Goal: Complete application form: Complete application form

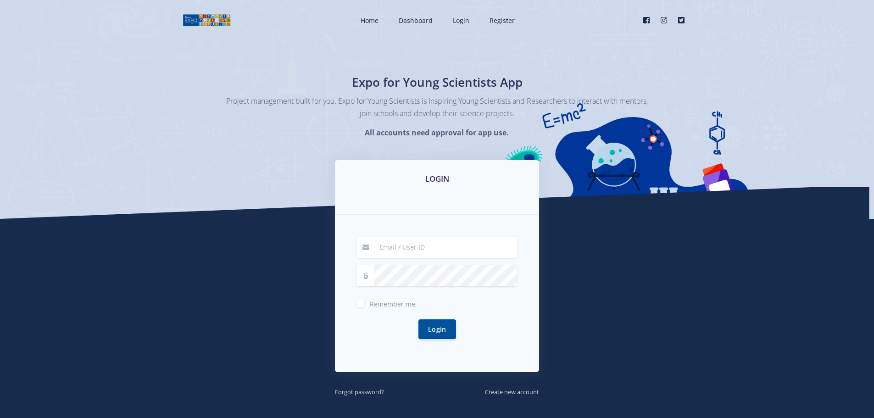
click at [417, 250] on input at bounding box center [445, 247] width 143 height 21
type input "[EMAIL_ADDRESS][DOMAIN_NAME]"
click at [440, 329] on button "Login" at bounding box center [437, 329] width 38 height 20
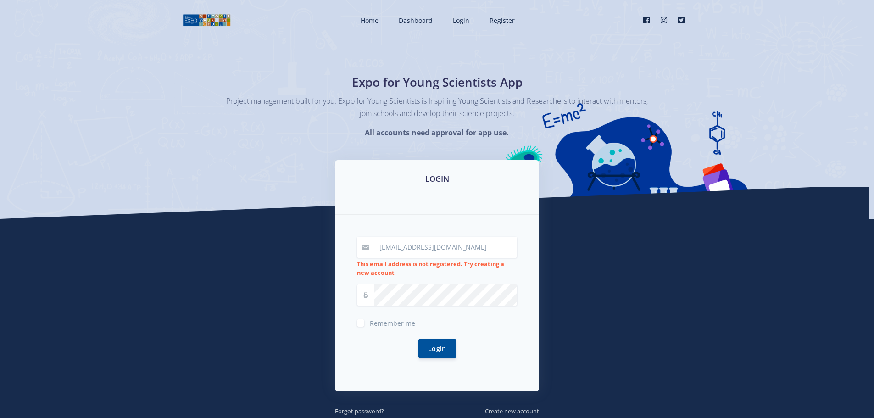
click at [528, 256] on div "smitstehan@gmail.com This email address is not registered. Try creating a new a…" at bounding box center [437, 303] width 204 height 177
click at [459, 21] on span "Login" at bounding box center [461, 20] width 17 height 9
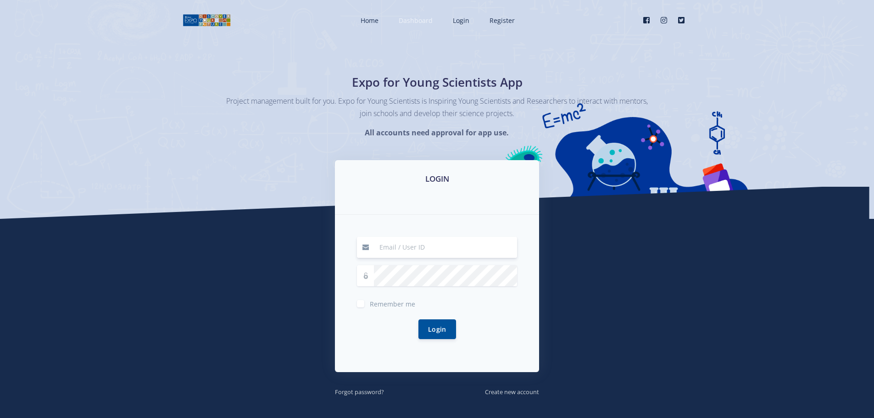
click at [417, 23] on span "Dashboard" at bounding box center [415, 20] width 34 height 9
type input "[EMAIL_ADDRESS][DOMAIN_NAME]"
click at [441, 330] on button "Login" at bounding box center [437, 329] width 38 height 20
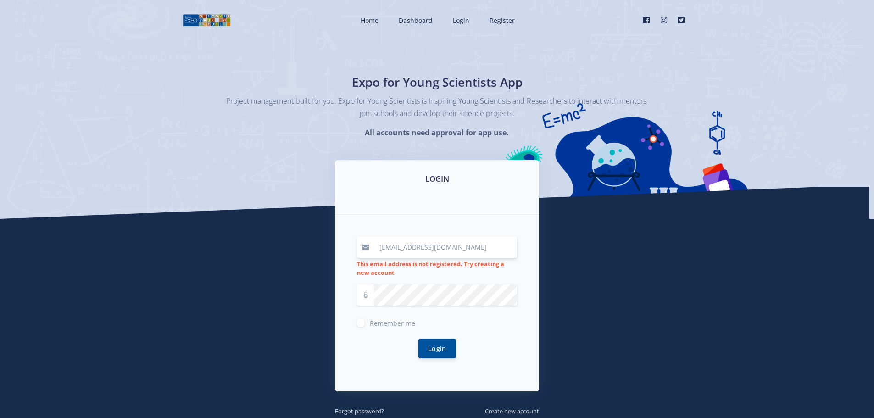
click at [665, 287] on div "LOGIN [EMAIL_ADDRESS][DOMAIN_NAME] This email address is not registered. Try cr…" at bounding box center [437, 288] width 523 height 256
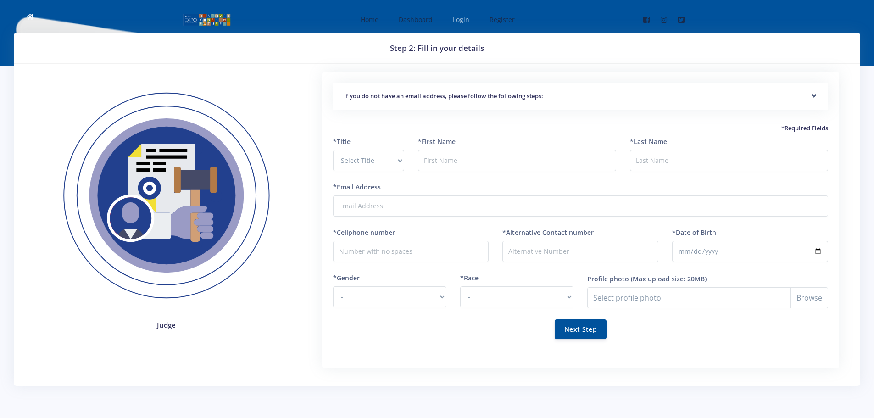
click at [467, 17] on span "Login" at bounding box center [461, 19] width 17 height 9
click at [652, 89] on div "If you do not have an email address, please follow the following steps:" at bounding box center [580, 97] width 495 height 28
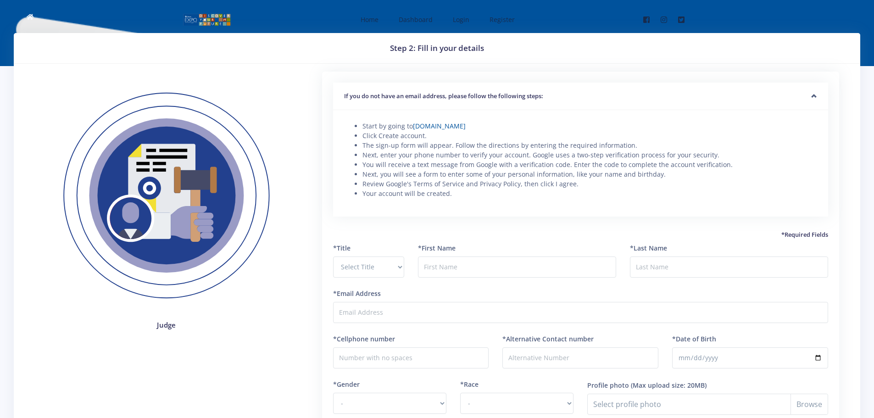
click at [649, 96] on h5 "If you do not have an email address, please follow the following steps:" at bounding box center [580, 96] width 473 height 9
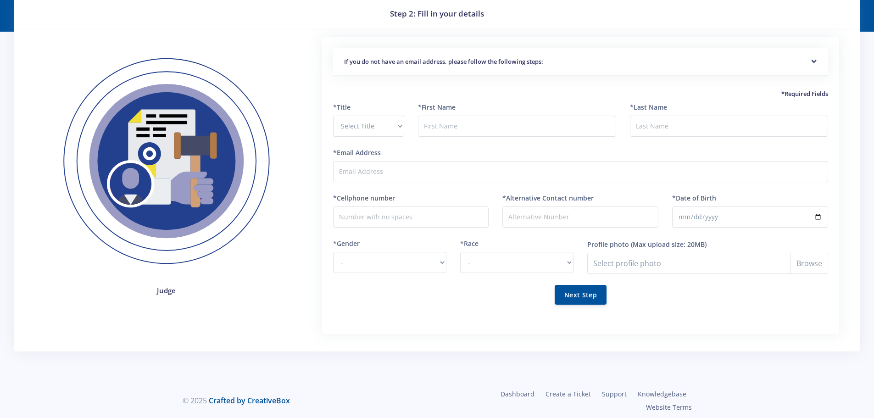
scroll to position [39, 0]
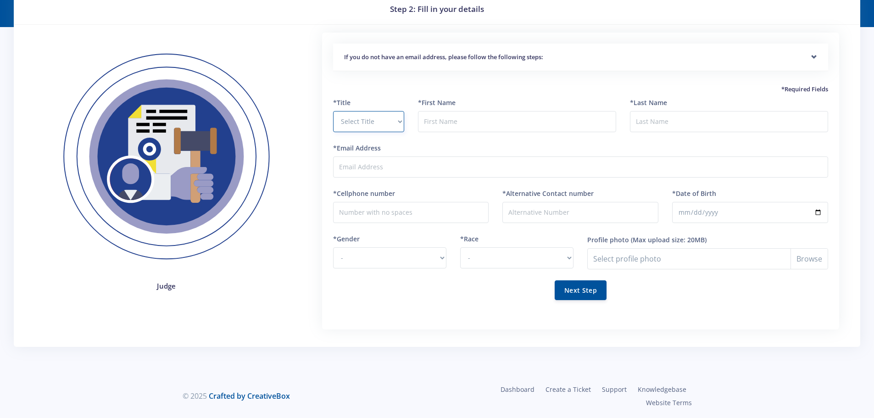
click at [367, 124] on select "Select Title Prof Dr Mr Mrs Ms Other" at bounding box center [368, 121] width 71 height 21
select select "Mr"
click at [333, 111] on select "Select Title Prof Dr Mr Mrs Ms Other" at bounding box center [368, 121] width 71 height 21
click at [448, 112] on input "text" at bounding box center [517, 121] width 198 height 21
type input "Stephanus"
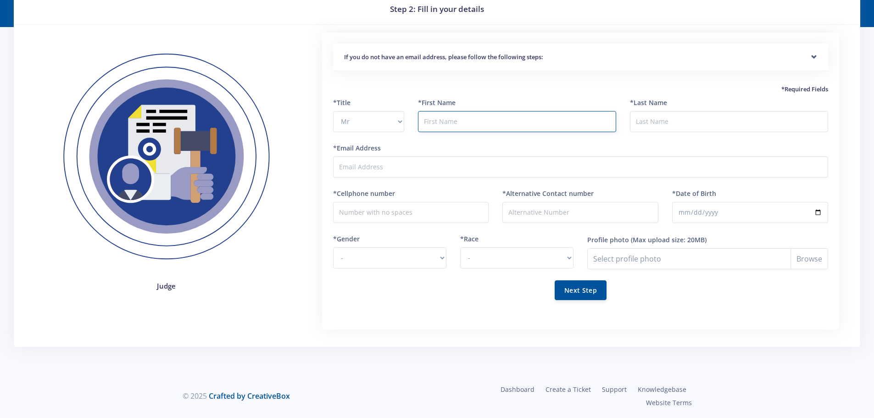
type input "Smit"
type input "smitstehan@gmail.com"
type input "0788041381"
click at [509, 116] on input "Stephanus" at bounding box center [517, 121] width 198 height 21
type input "SJ"
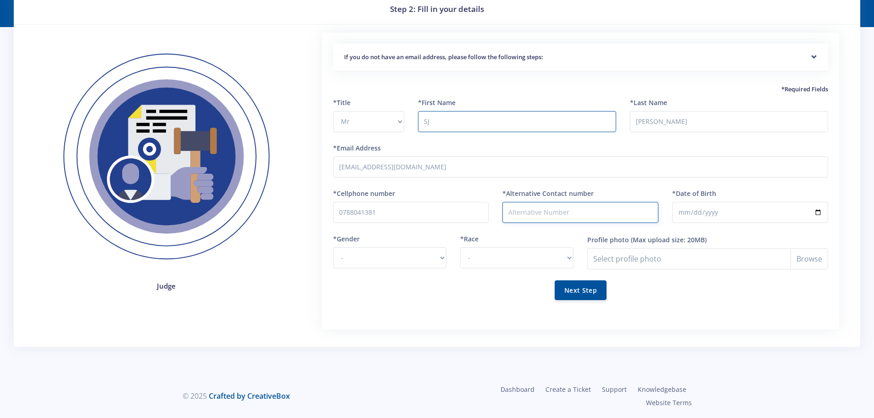
click at [597, 210] on input "*Alternative Contact number" at bounding box center [580, 212] width 156 height 21
type input "0712077523"
click at [744, 211] on input "*Date of Birth" at bounding box center [750, 212] width 156 height 21
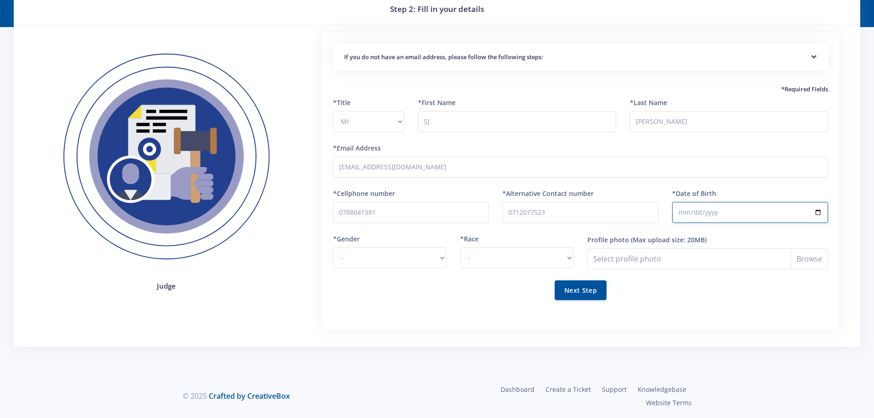
click at [817, 213] on input "*Date of Birth" at bounding box center [750, 212] width 156 height 21
type input "1993-01-13"
click at [393, 260] on select "- Male Female" at bounding box center [389, 257] width 113 height 21
select select "M"
click at [333, 247] on select "- Male Female" at bounding box center [389, 257] width 113 height 21
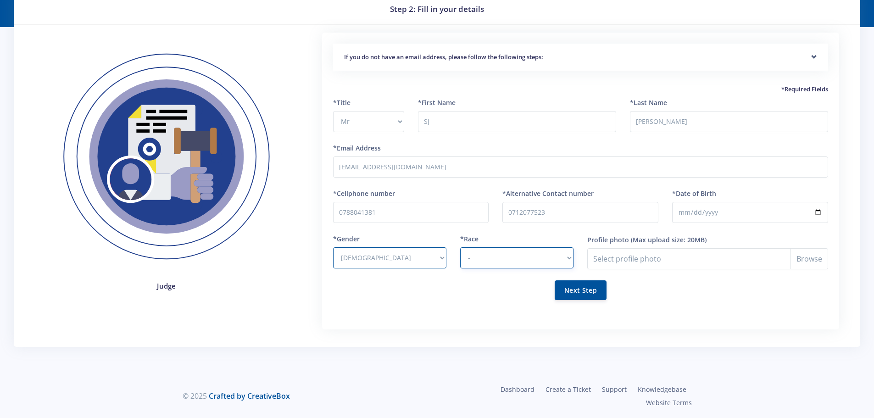
click at [533, 252] on select "- African Asian Coloured Indian White Other" at bounding box center [516, 257] width 113 height 21
select select "White"
click at [460, 247] on select "- African Asian Coloured Indian White Other" at bounding box center [516, 257] width 113 height 21
click at [582, 291] on button "Next Step" at bounding box center [580, 290] width 52 height 20
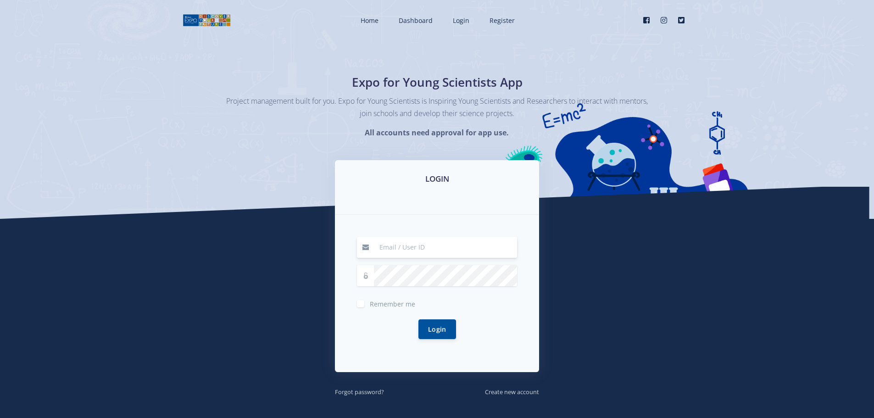
type input "smitstehan@gmail.com"
click at [443, 320] on button "Login" at bounding box center [437, 329] width 38 height 20
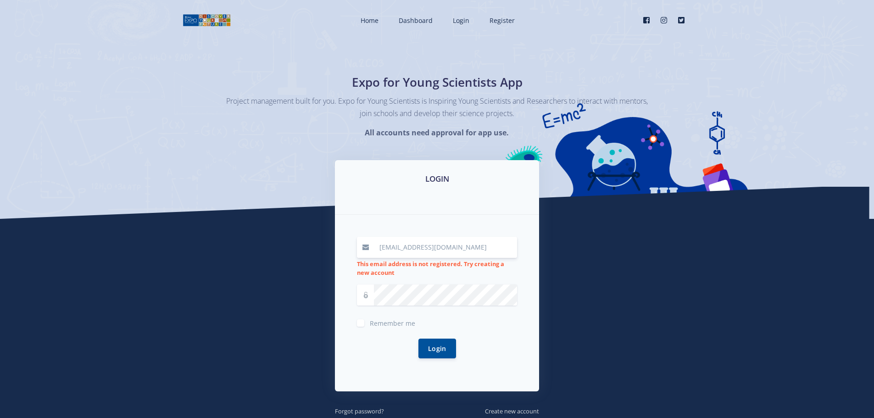
click at [475, 346] on div "Login" at bounding box center [437, 348] width 160 height 42
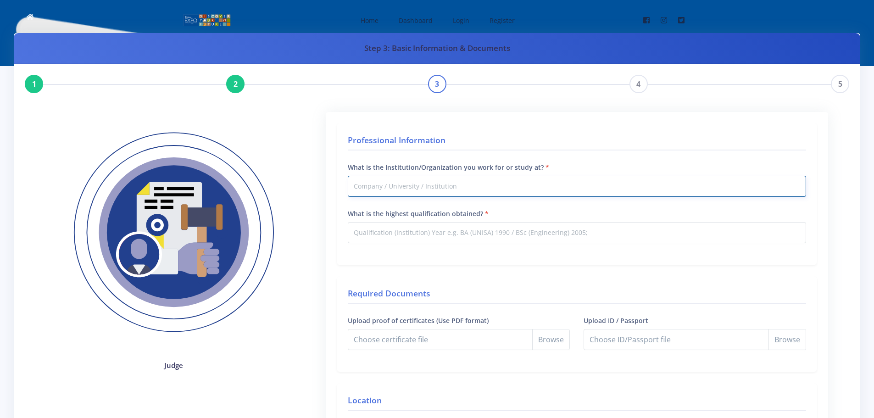
click at [486, 187] on input "What is the Institution/Organization you work for or study at?" at bounding box center [577, 186] width 458 height 21
type input "TP Stratten Primary School"
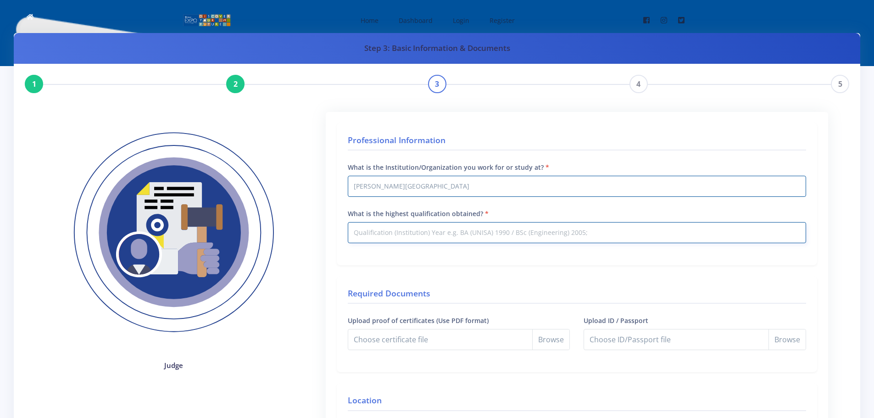
click at [521, 235] on input "What is the highest qualification obtained?" at bounding box center [577, 232] width 458 height 21
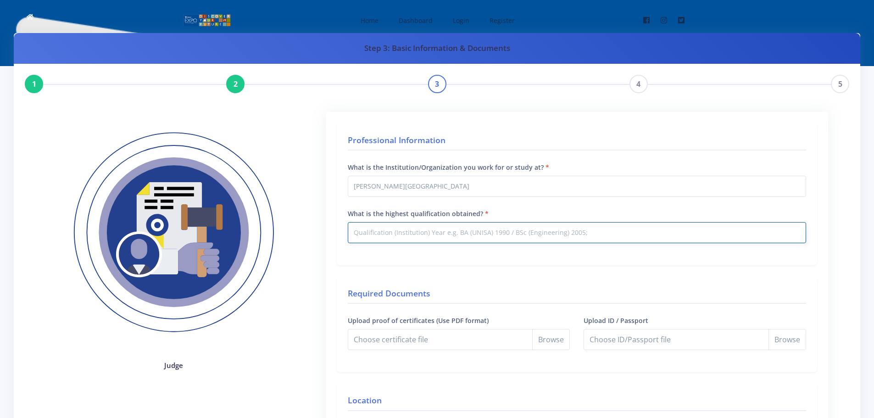
click at [603, 237] on input "What is the highest qualification obtained?" at bounding box center [577, 232] width 458 height 21
click at [452, 233] on input "Matric, B.Ed Snr & FET done thisd year" at bounding box center [577, 232] width 458 height 21
click at [519, 233] on input "Matric, B.Ed Snr & FET done this year" at bounding box center [577, 232] width 458 height 21
click at [616, 233] on input "Matric, B.Ed Snr & FET done this year, 3/4 Years Electronic Engineering Complet…" at bounding box center [577, 232] width 458 height 21
click at [497, 232] on input "Matric, B.Ed Snr & FET done this year, 3/4 Years Electronic Engineering Complet…" at bounding box center [577, 232] width 458 height 21
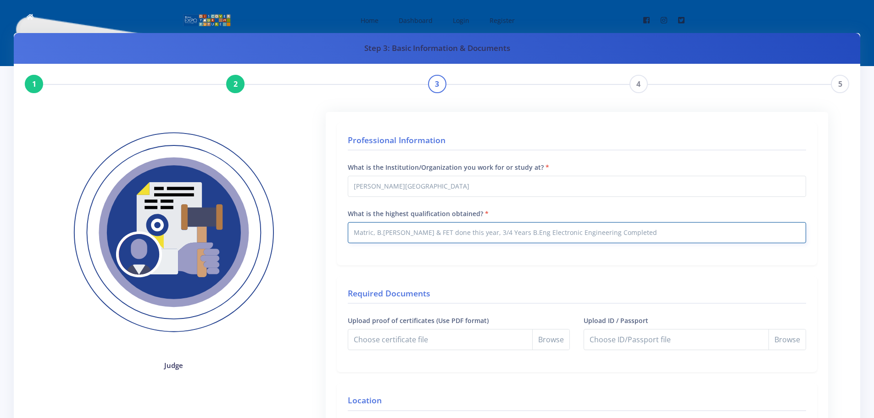
click at [651, 228] on input "Matric, B.Ed Snr & FET done this year, 3/4 Years B.Eng Electronic Engineering C…" at bounding box center [577, 232] width 458 height 21
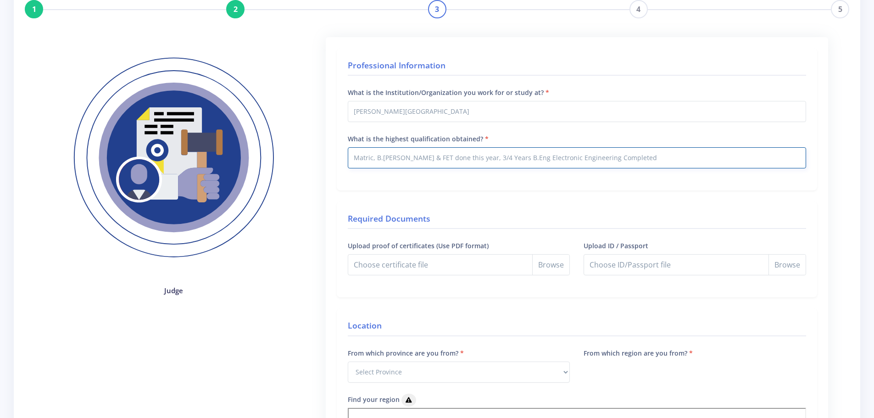
scroll to position [92, 0]
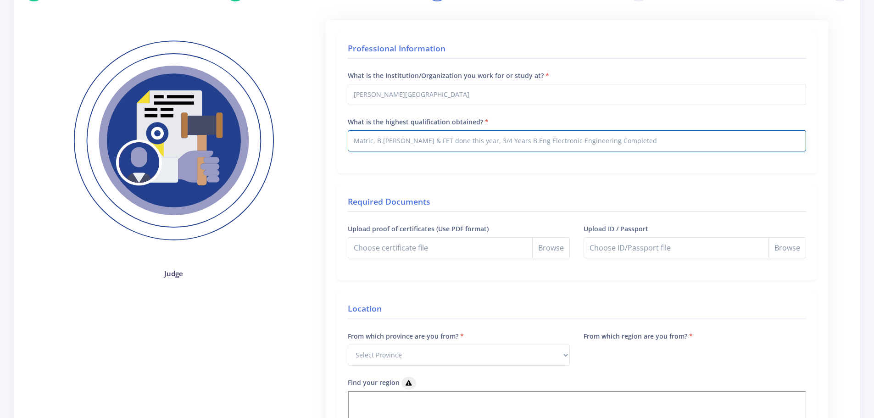
type input "Matric, B.Ed Snr & FET done this year, 3/4 Years B.Eng Electronic Engineering C…"
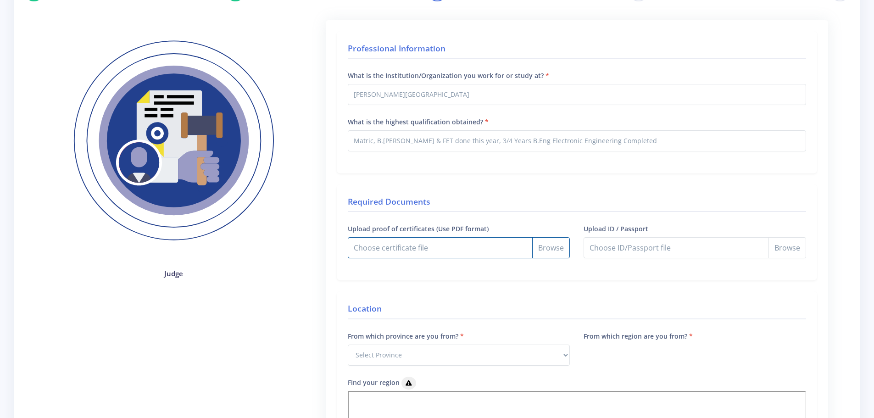
click at [550, 243] on input "Upload proof of certificates (Use PDF format)" at bounding box center [459, 247] width 222 height 21
type input "C:\fakepath\SJ Smit Matric Certificate.pdf"
click at [786, 249] on input "Upload ID / Passport" at bounding box center [694, 247] width 222 height 21
type input "C:\fakepath\SJ Smit - ID.jpg"
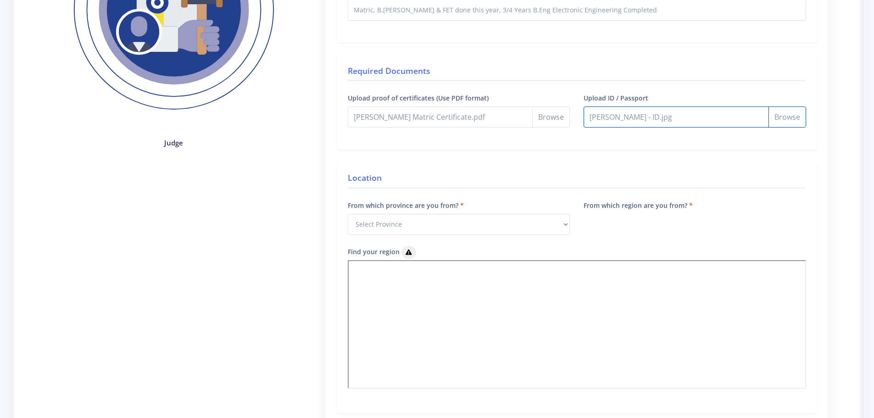
scroll to position [229, 0]
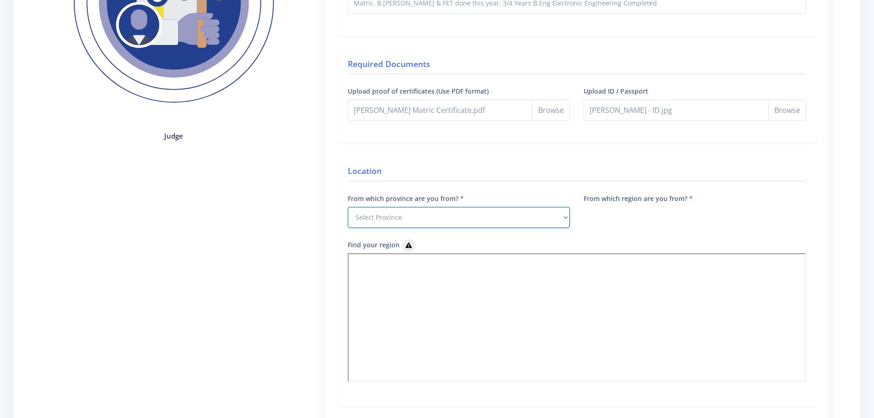
click at [445, 218] on select "Select Province Western Cape Eastern Cape Northern Cape North West Free State" at bounding box center [459, 217] width 222 height 21
select select "9"
click at [348, 207] on select "Select Province Western Cape Eastern Cape Northern Cape North West Free State" at bounding box center [459, 217] width 222 height 21
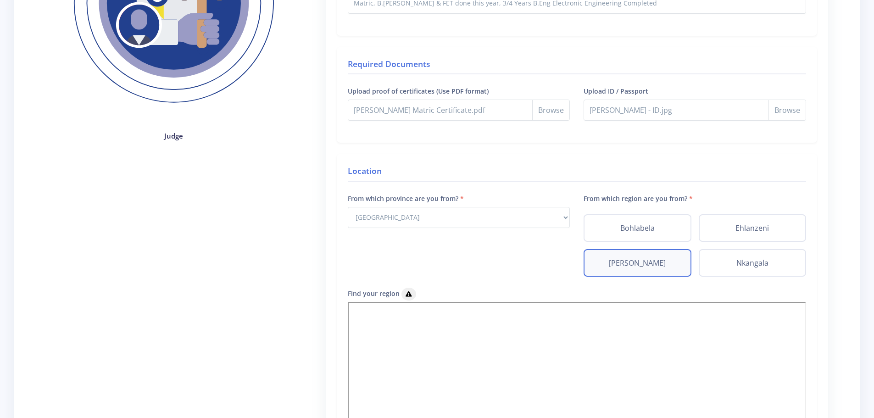
click at [656, 264] on label "Gert Sibande" at bounding box center [637, 262] width 91 height 11
click at [597, 263] on input "Gert Sibande" at bounding box center [595, 260] width 6 height 6
radio input "true"
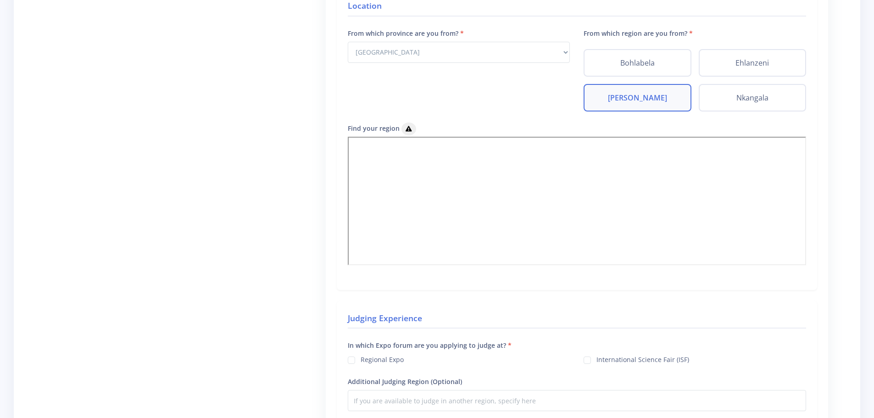
scroll to position [413, 0]
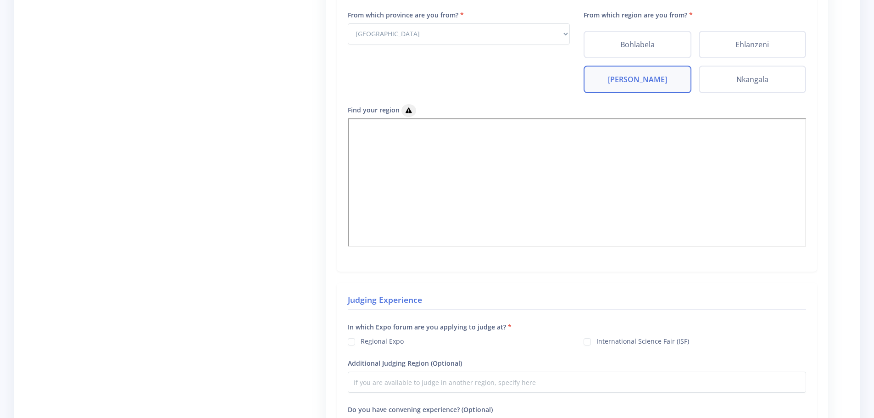
click at [337, 194] on div "Location From which province are you from? Select Province Western Cape Eastern…" at bounding box center [577, 120] width 480 height 301
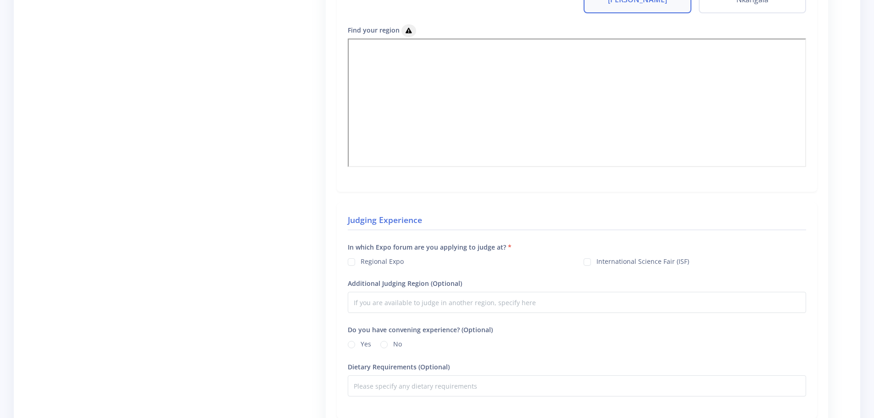
scroll to position [550, 0]
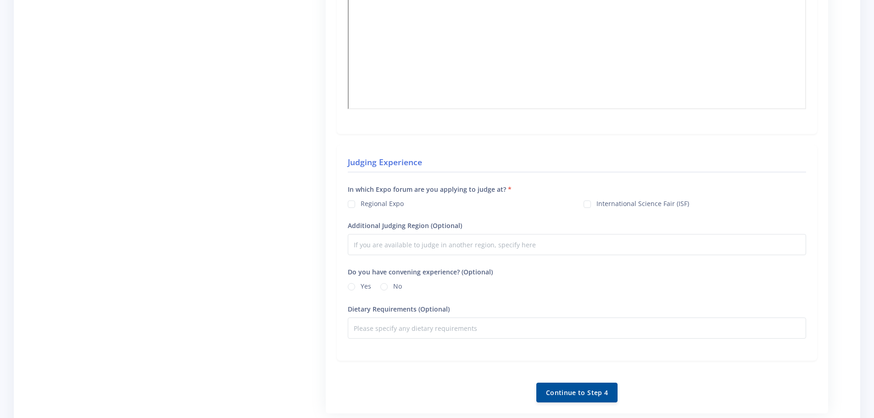
click at [596, 204] on label "International Science Fair (ISF)" at bounding box center [642, 202] width 93 height 7
click at [596, 204] on input "International Science Fair (ISF)" at bounding box center [599, 201] width 6 height 6
checkbox input "true"
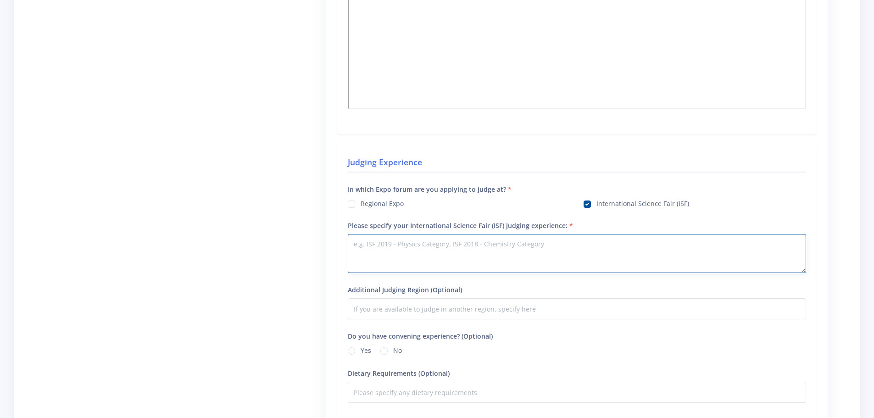
click at [561, 246] on textarea "Please specify your International Science Fair (ISF) judging experience:" at bounding box center [577, 253] width 458 height 39
type textarea "ISF 2024 - Engineering Category"
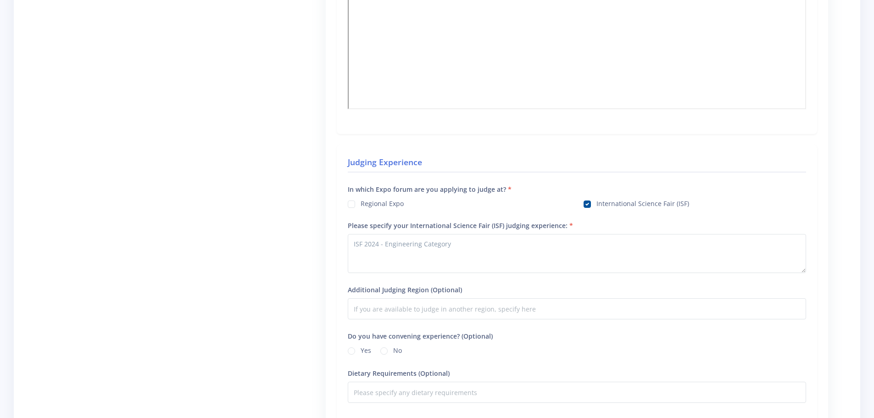
click at [336, 269] on div "Professional Information What is the Institution/Organization you work for or s…" at bounding box center [577, 20] width 502 height 916
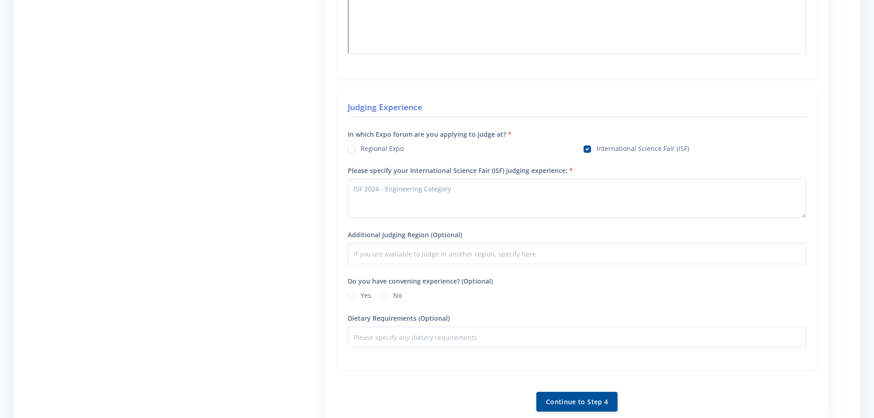
scroll to position [688, 0]
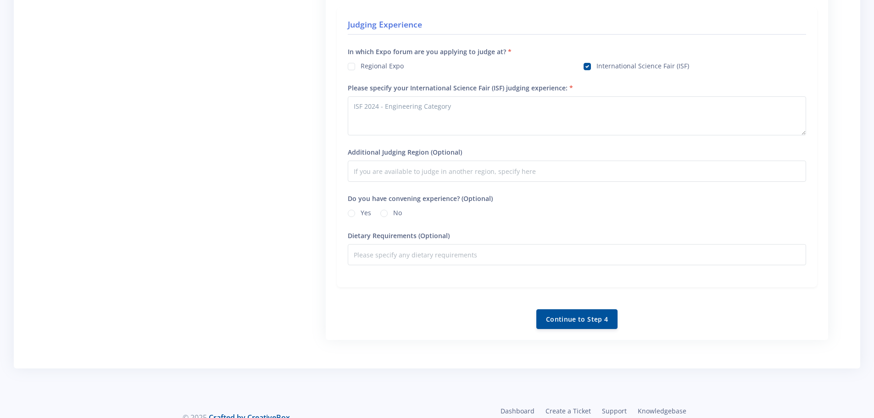
click at [360, 212] on label "Yes" at bounding box center [365, 211] width 11 height 7
click at [360, 212] on input "Yes" at bounding box center [363, 211] width 6 height 6
radio input "true"
click at [581, 316] on button "Continue to Step 4" at bounding box center [576, 319] width 81 height 20
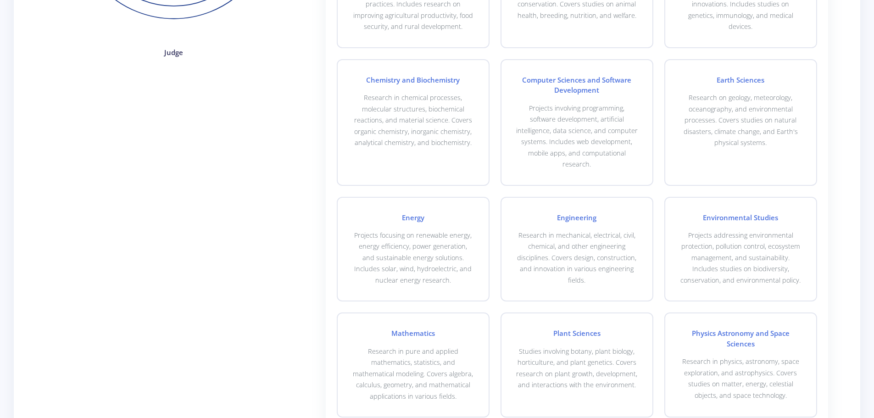
scroll to position [321, 0]
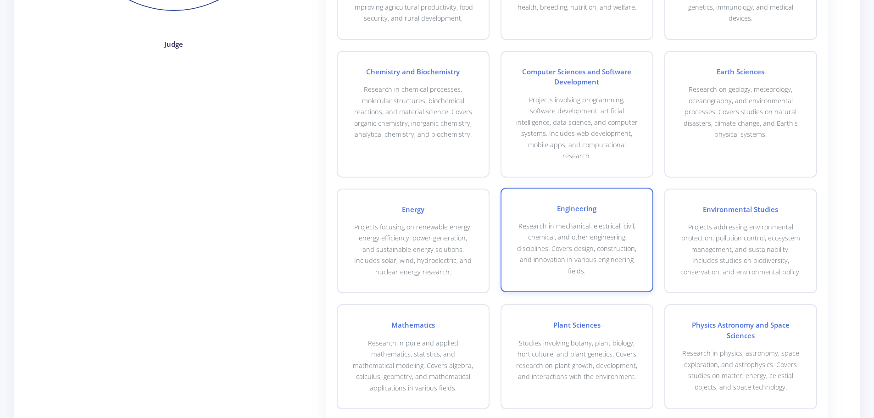
click at [630, 209] on h4 "Engineering" at bounding box center [577, 208] width 122 height 11
checkbox input "true"
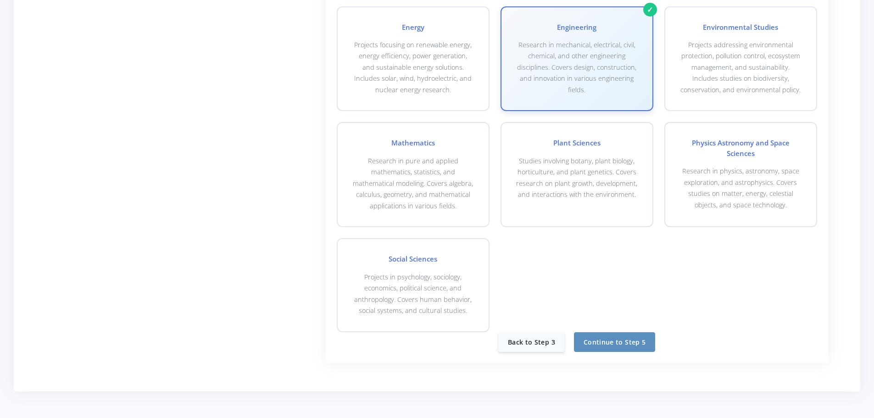
scroll to position [504, 0]
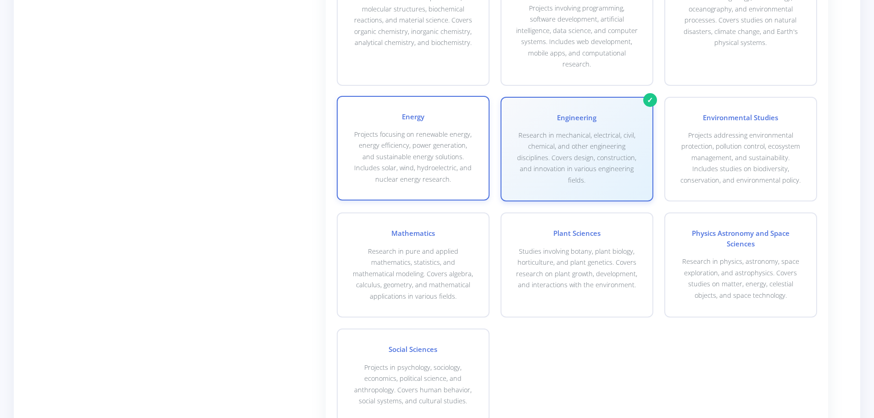
click at [409, 178] on p "Projects focusing on renewable energy, energy efficiency, power generation, and…" at bounding box center [413, 157] width 122 height 56
checkbox input "true"
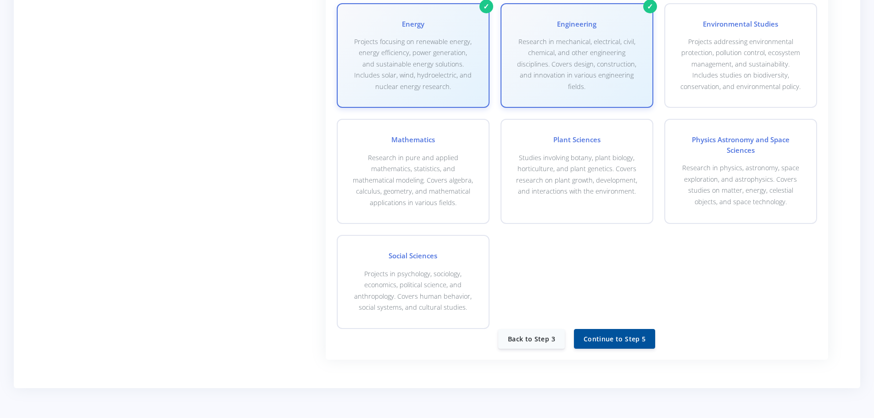
scroll to position [547, 0]
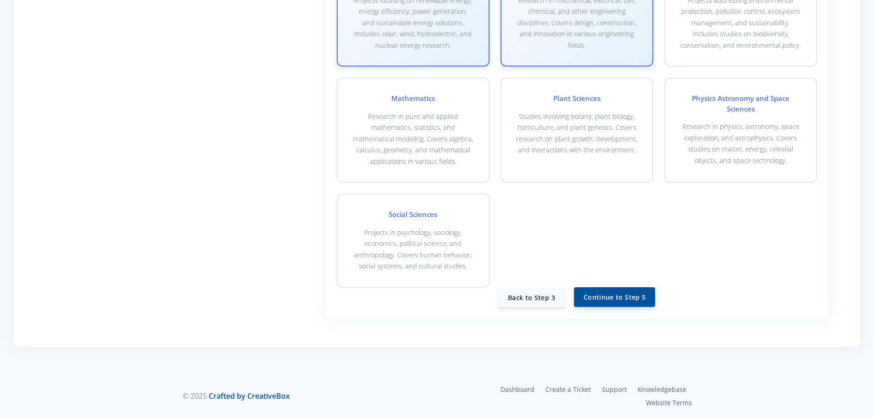
click at [622, 292] on button "Continue to Step 5" at bounding box center [614, 297] width 81 height 20
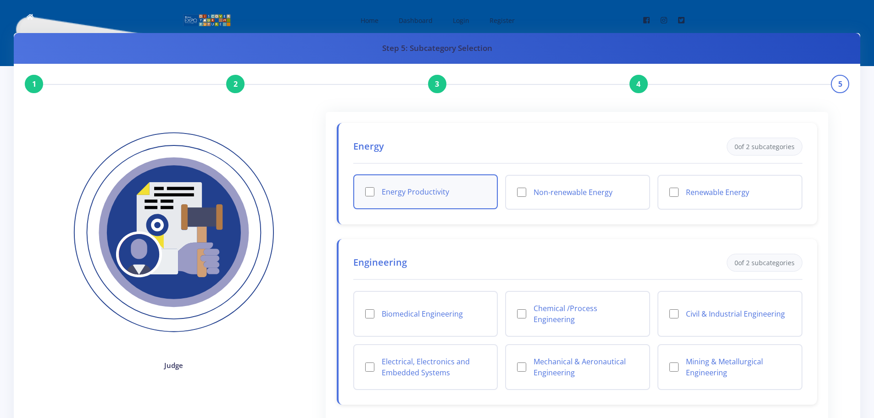
click at [412, 182] on div "Energy Productivity" at bounding box center [425, 191] width 145 height 35
click at [373, 191] on div "Energy Productivity" at bounding box center [425, 191] width 145 height 35
click at [370, 192] on input "Energy Productivity" at bounding box center [369, 191] width 9 height 9
checkbox input "true"
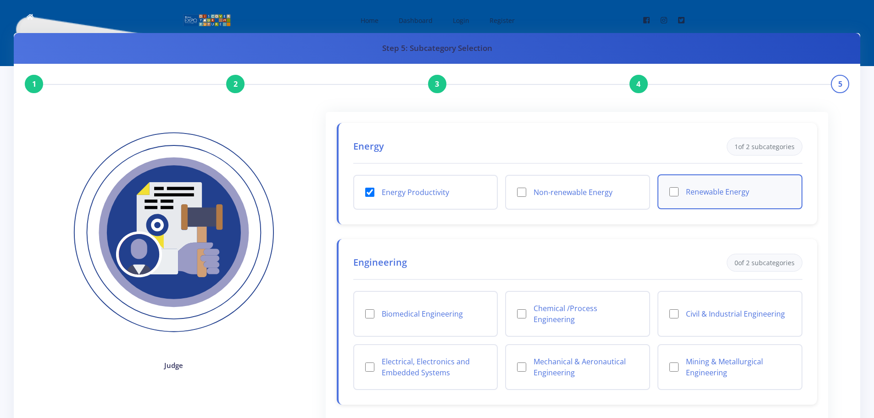
click at [672, 193] on input "Renewable Energy" at bounding box center [673, 191] width 9 height 9
checkbox input "true"
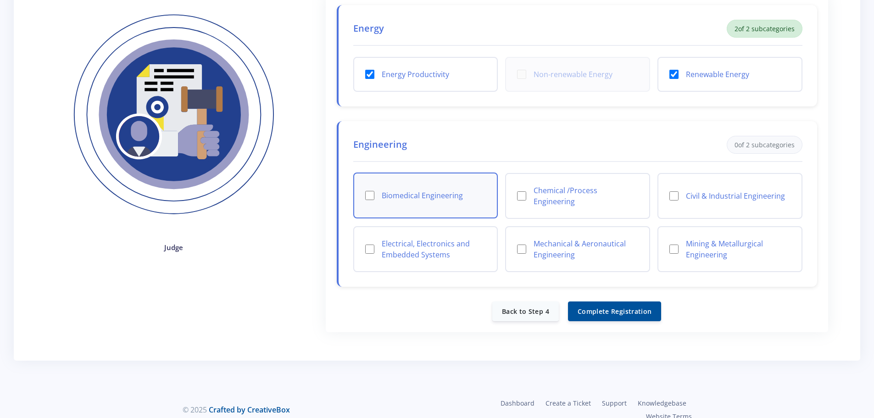
scroll to position [132, 0]
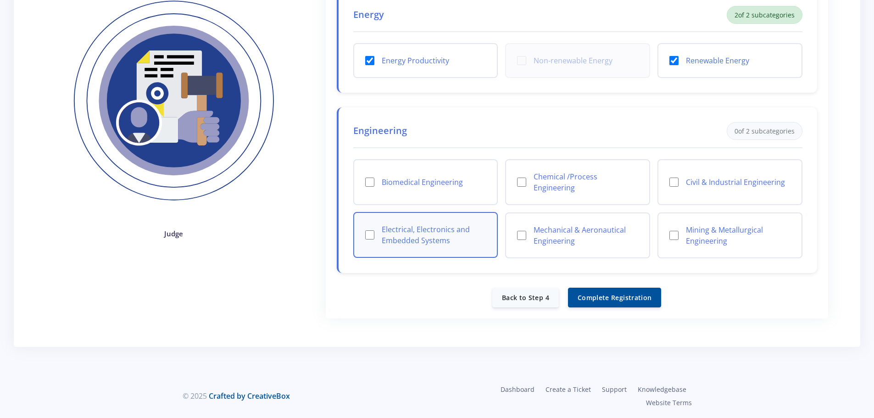
click at [370, 235] on input "Electrical, Electronics and Embedded Systems" at bounding box center [369, 234] width 9 height 9
checkbox input "true"
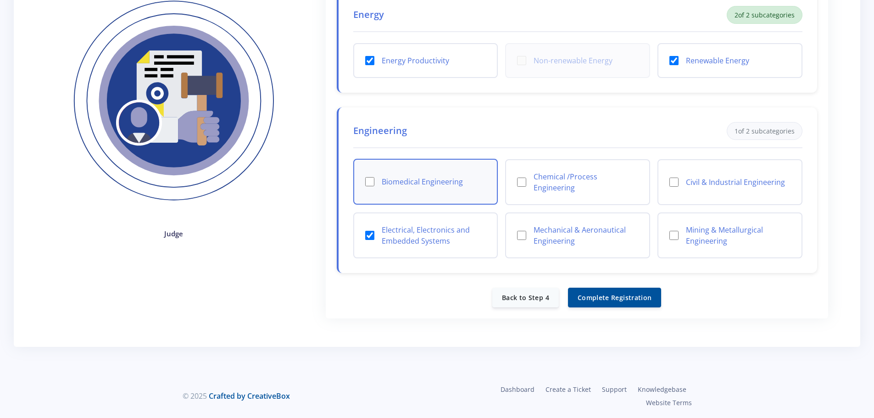
click at [368, 181] on input "Biomedical Engineering" at bounding box center [369, 181] width 9 height 9
checkbox input "true"
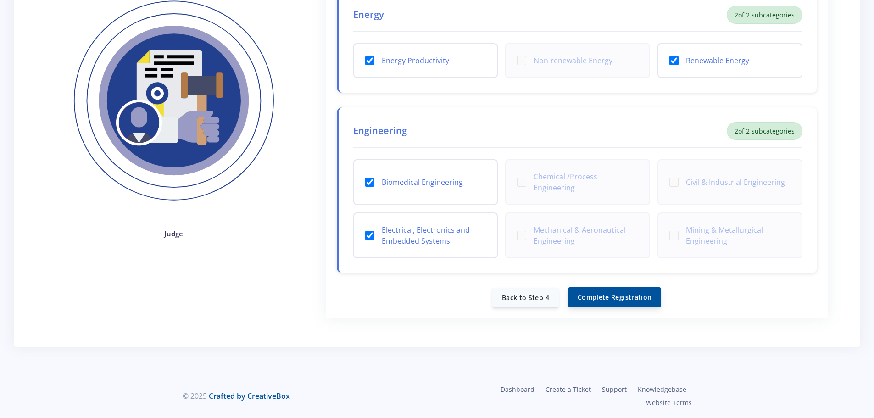
click at [616, 295] on button "Complete Registration" at bounding box center [614, 297] width 93 height 20
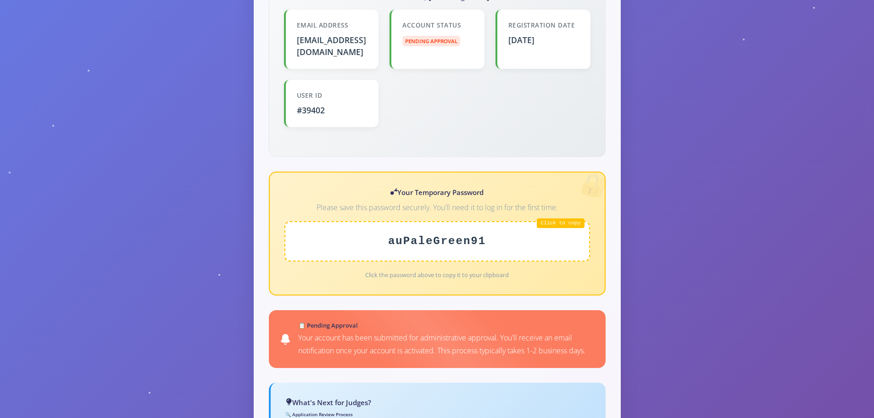
scroll to position [275, 0]
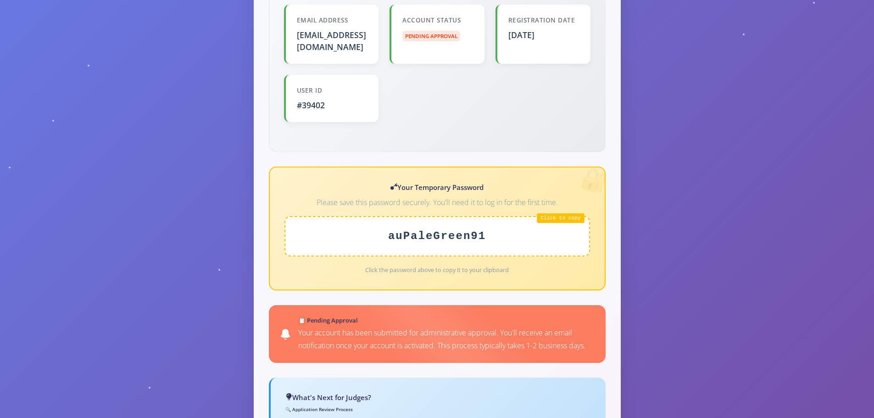
click at [480, 221] on div "auPaleGreen91" at bounding box center [436, 236] width 305 height 40
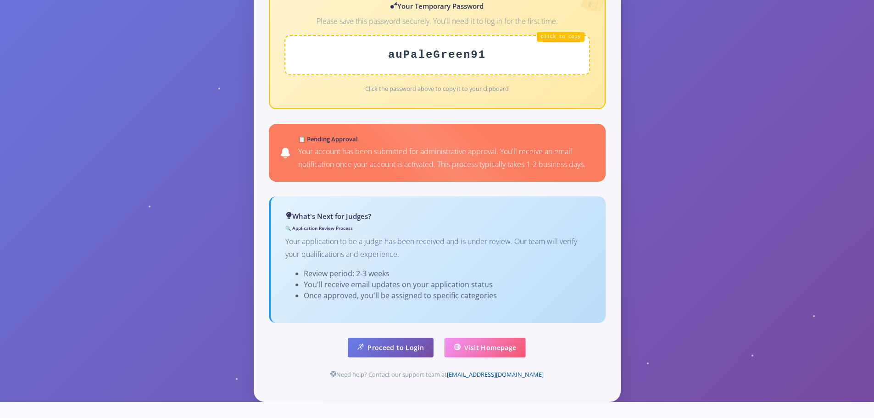
scroll to position [459, 0]
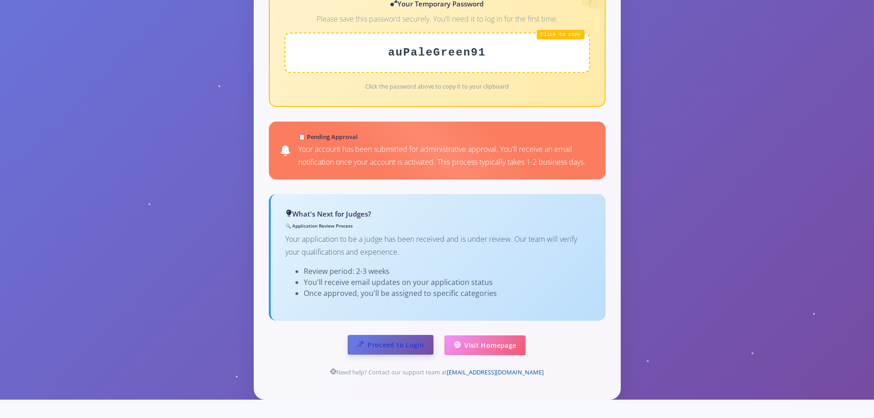
click at [414, 338] on link "Proceed to Login" at bounding box center [391, 345] width 86 height 20
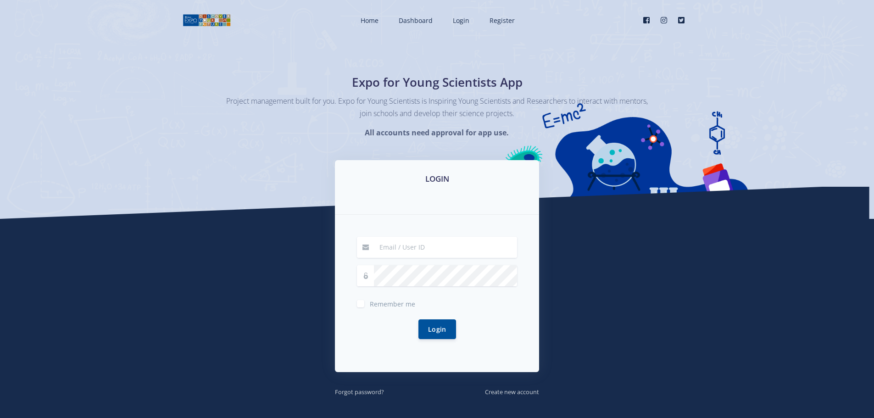
type input "[EMAIL_ADDRESS][DOMAIN_NAME]"
click at [354, 272] on div "[EMAIL_ADDRESS][DOMAIN_NAME] Remember me Login" at bounding box center [437, 293] width 204 height 157
click at [379, 329] on div "Login" at bounding box center [437, 329] width 160 height 42
click at [439, 327] on button "Login" at bounding box center [437, 329] width 38 height 20
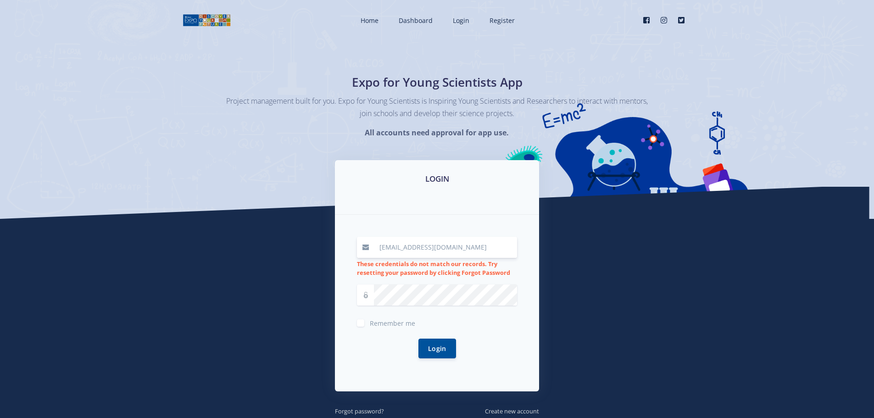
click at [342, 265] on div "[EMAIL_ADDRESS][DOMAIN_NAME] These credentials do not match our records. Try re…" at bounding box center [437, 303] width 204 height 177
drag, startPoint x: 476, startPoint y: 249, endPoint x: 254, endPoint y: 243, distance: 222.5
click at [248, 253] on div "LOGIN smitstehan@gmail.com These credentials do not match our records. Try rese…" at bounding box center [437, 288] width 523 height 256
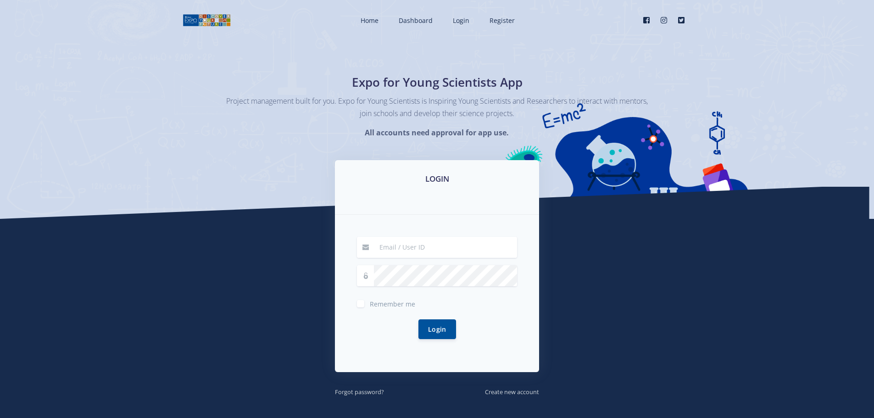
click at [414, 243] on input at bounding box center [445, 247] width 143 height 21
type input "[EMAIL_ADDRESS][DOMAIN_NAME]"
click at [324, 287] on div "LOGIN smitstehan@gmail.com Remember me Login" at bounding box center [437, 278] width 523 height 237
click at [362, 307] on div "Remember me" at bounding box center [437, 302] width 160 height 11
click at [370, 304] on label "Remember me" at bounding box center [392, 301] width 45 height 7
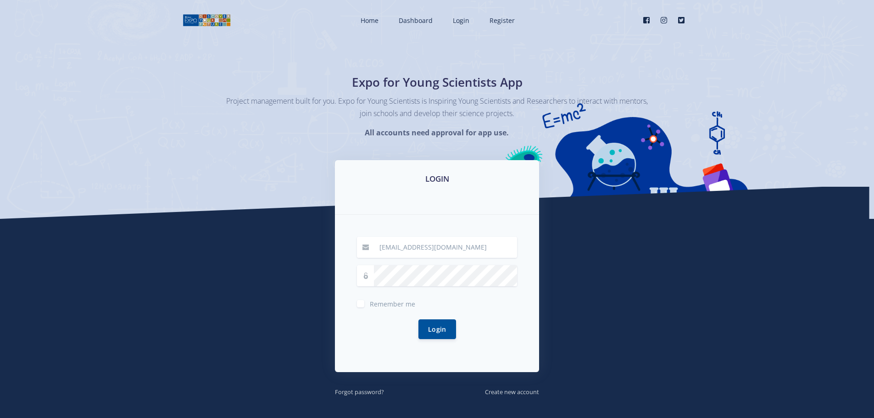
click at [370, 303] on input "Remember me" at bounding box center [373, 300] width 6 height 6
checkbox input "true"
click at [442, 332] on button "Login" at bounding box center [437, 329] width 38 height 20
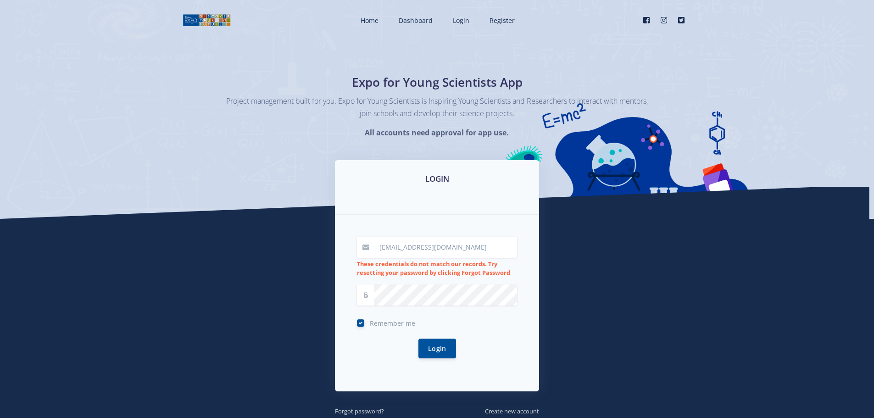
click at [387, 358] on div "Login" at bounding box center [437, 348] width 160 height 42
drag, startPoint x: 481, startPoint y: 248, endPoint x: 343, endPoint y: 249, distance: 138.0
click at [347, 252] on div "[EMAIL_ADDRESS][DOMAIN_NAME] These credentials do not match our records. Try re…" at bounding box center [437, 303] width 204 height 177
type input "[PERSON_NAME]"
click at [436, 347] on button "Login" at bounding box center [437, 348] width 38 height 20
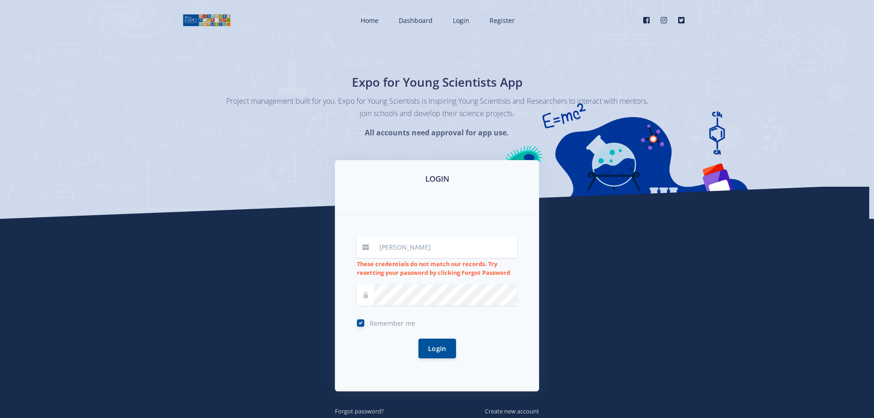
drag, startPoint x: 393, startPoint y: 347, endPoint x: 401, endPoint y: 348, distance: 8.7
click at [393, 348] on div "Login" at bounding box center [437, 348] width 160 height 42
click at [432, 350] on button "Login" at bounding box center [437, 348] width 38 height 20
click at [391, 354] on div "Login" at bounding box center [437, 348] width 160 height 42
click at [480, 245] on input "SJ Smit" at bounding box center [445, 247] width 143 height 21
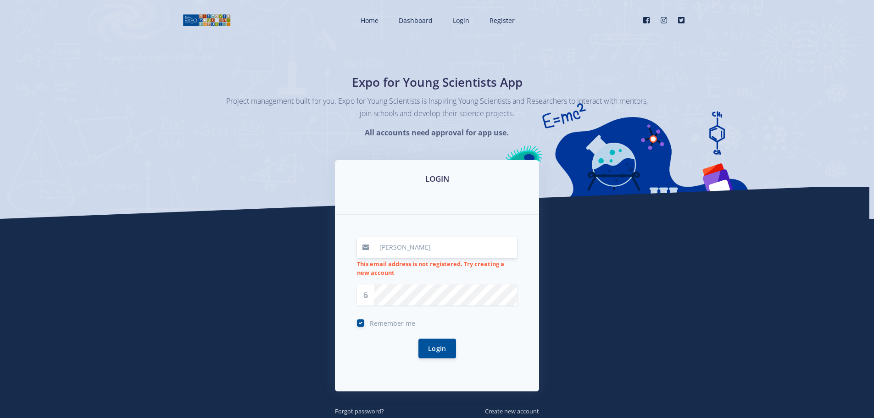
type input "[EMAIL_ADDRESS][DOMAIN_NAME]"
click at [351, 296] on div "smitstehan@gmail.com This email address is not registered. Try creating a new a…" at bounding box center [437, 303] width 204 height 177
click at [374, 356] on div "Login" at bounding box center [437, 348] width 160 height 42
click at [441, 342] on button "Login" at bounding box center [437, 348] width 38 height 20
click at [474, 351] on div "Login" at bounding box center [437, 348] width 160 height 42
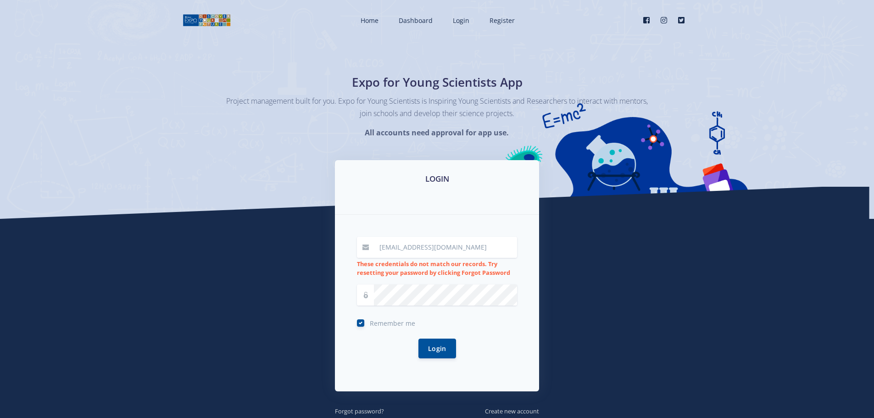
click at [468, 242] on input "[EMAIL_ADDRESS][DOMAIN_NAME]" at bounding box center [445, 247] width 143 height 21
click at [441, 349] on button "Login" at bounding box center [437, 348] width 38 height 20
click at [505, 358] on div "Login" at bounding box center [437, 348] width 160 height 42
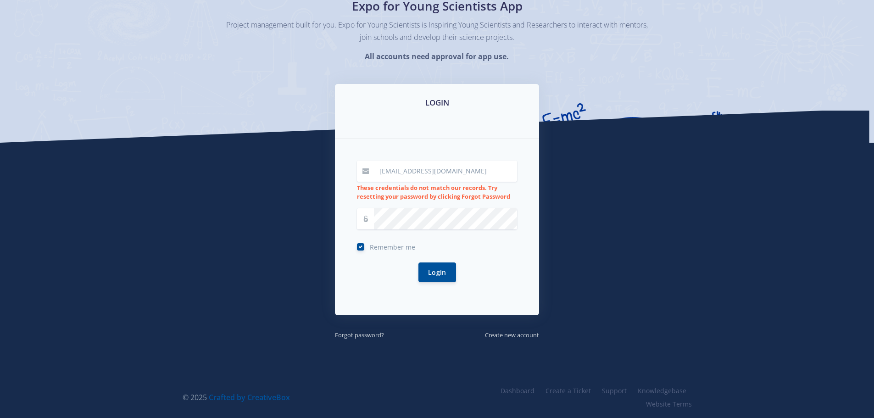
scroll to position [77, 0]
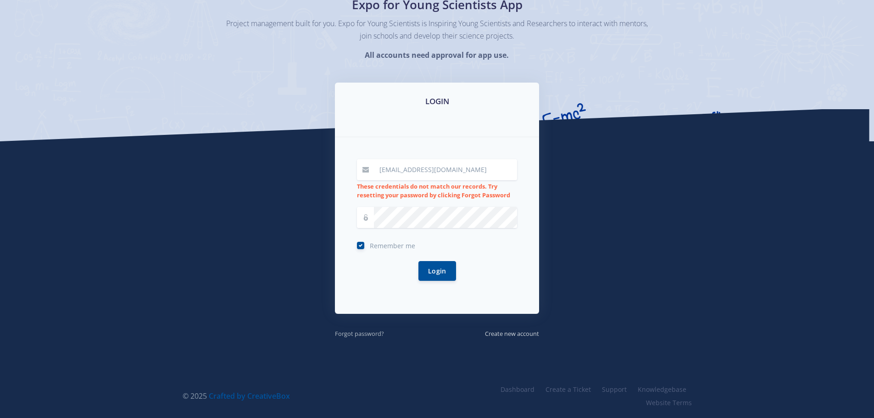
click at [366, 336] on small "Forgot password?" at bounding box center [359, 333] width 49 height 8
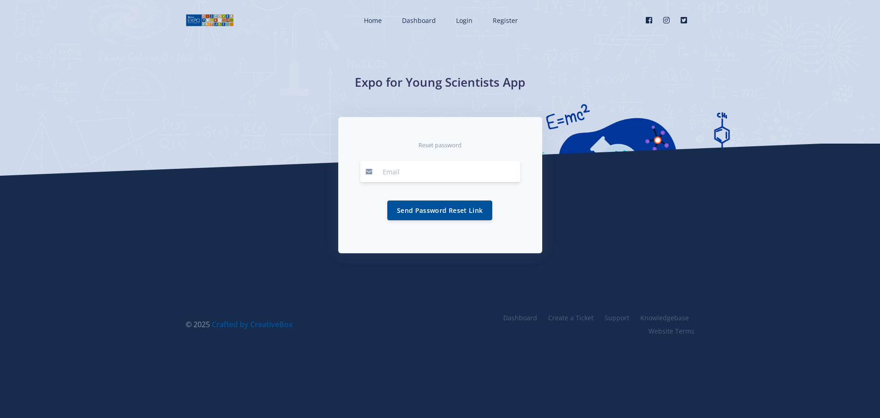
type input "[EMAIL_ADDRESS][DOMAIN_NAME]"
click at [431, 208] on button "Send Password Reset Link" at bounding box center [439, 210] width 105 height 20
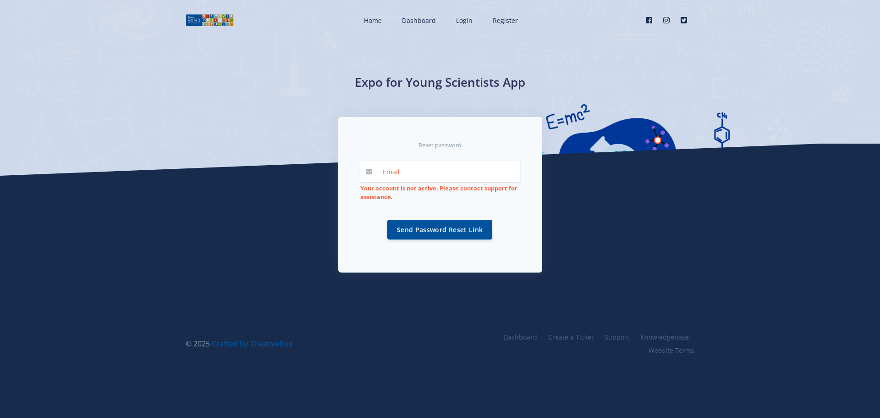
click at [348, 227] on div "Reset password Your account is not active. Please contact support for assistanc…" at bounding box center [440, 194] width 204 height 155
